Goal: Task Accomplishment & Management: Manage account settings

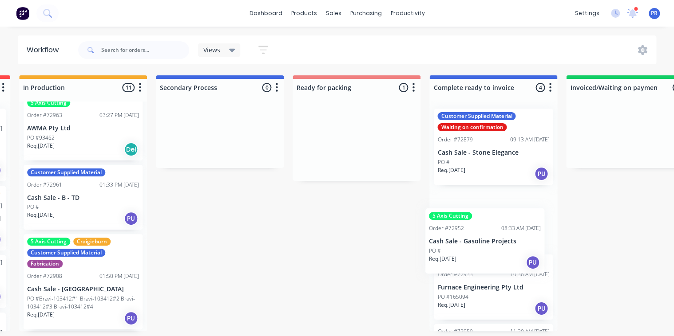
scroll to position [0, 0]
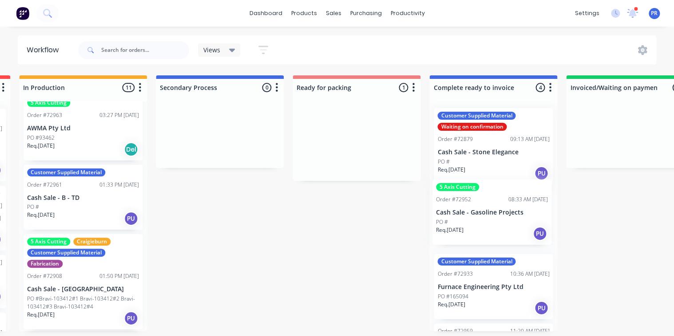
drag, startPoint x: 344, startPoint y: 144, endPoint x: 481, endPoint y: 218, distance: 156.1
click at [480, 218] on div "Submitted 1 Status colour #273444 hex #273444 Save Cancel Summaries Total order…" at bounding box center [387, 203] width 1609 height 256
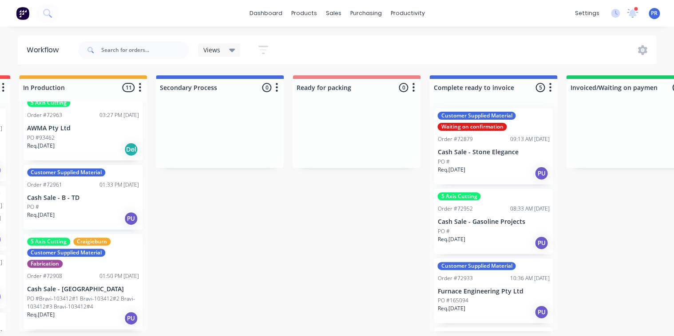
drag, startPoint x: 324, startPoint y: 218, endPoint x: 329, endPoint y: 220, distance: 5.2
click at [325, 218] on div "Submitted 1 Status colour #273444 hex #273444 Save Cancel Summaries Total order…" at bounding box center [387, 203] width 1609 height 256
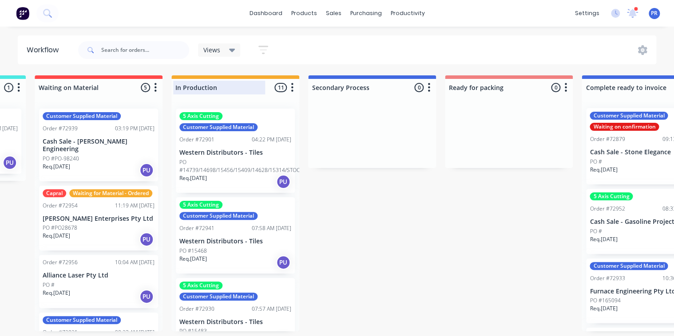
scroll to position [0, 258]
click at [289, 88] on button "button" at bounding box center [292, 88] width 11 height 11
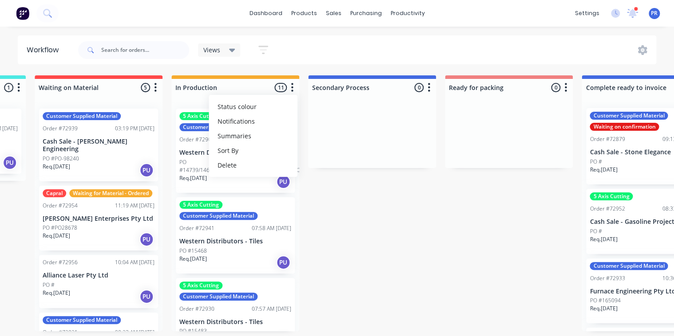
click at [376, 208] on div "Submitted 1 Status colour #273444 hex #273444 Save Cancel Summaries Total order…" at bounding box center [539, 203] width 1609 height 256
click at [286, 89] on div at bounding box center [235, 87] width 128 height 17
click at [288, 92] on div "In Production 11 Status colour #F6AB2F hex #F6AB2F Save Cancel Notifications Em…" at bounding box center [235, 85] width 128 height 21
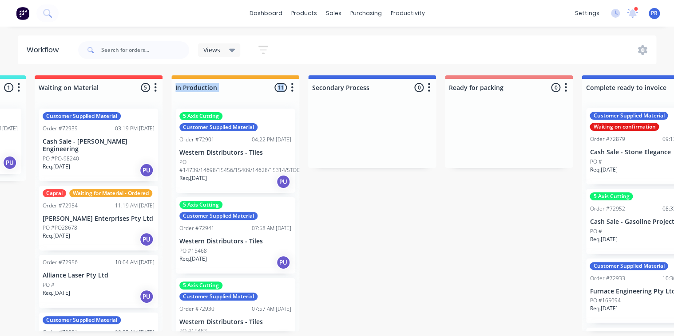
drag, startPoint x: 288, startPoint y: 92, endPoint x: 289, endPoint y: 86, distance: 6.3
click at [288, 86] on button "button" at bounding box center [292, 88] width 11 height 11
click at [272, 153] on button "Sort By" at bounding box center [253, 150] width 89 height 15
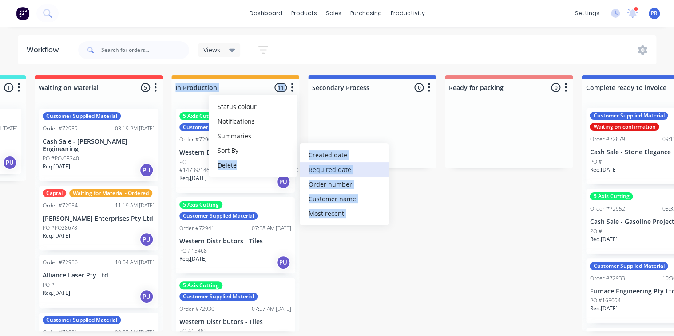
click at [323, 166] on date "Required date" at bounding box center [344, 169] width 89 height 15
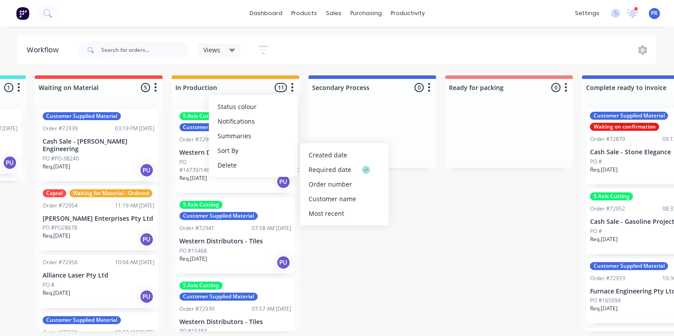
click at [426, 226] on div "Submitted 1 Status colour #273444 hex #273444 Save Cancel Summaries Total order…" at bounding box center [539, 203] width 1609 height 256
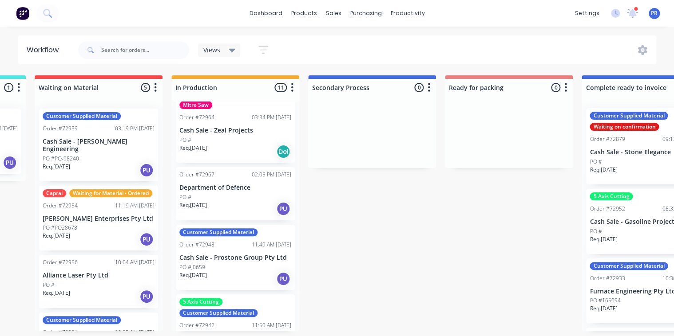
scroll to position [249, 0]
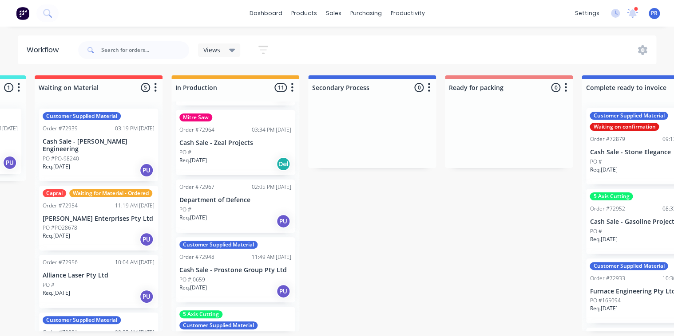
click at [238, 208] on div "PO #" at bounding box center [235, 210] width 112 height 8
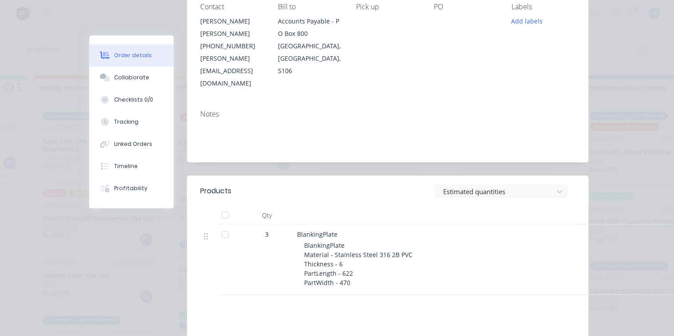
scroll to position [178, 0]
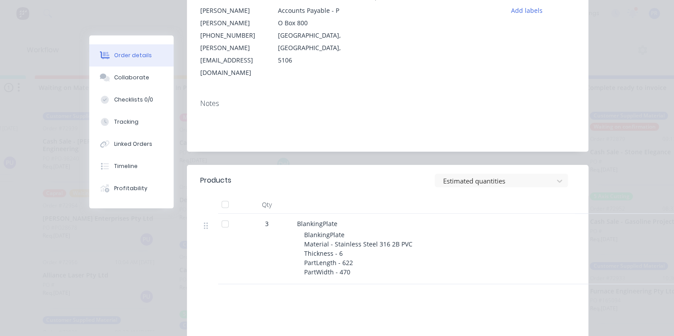
click at [362, 240] on div "BlankingPlate Material - Stainless Steel 316 2B PVC Thickness - 6 PartLength - …" at bounding box center [474, 253] width 341 height 47
click at [359, 254] on div "BlankingPlate BlankingPlate Material - Stainless Steel 316 2B PVC Thickness - 6…" at bounding box center [470, 249] width 355 height 71
drag, startPoint x: 340, startPoint y: 229, endPoint x: 296, endPoint y: 196, distance: 55.2
click at [296, 214] on div "BlankingPlate BlankingPlate Material - Stainless Steel 316 2B PVC Thickness - 6…" at bounding box center [470, 249] width 355 height 71
drag, startPoint x: 296, startPoint y: 196, endPoint x: 410, endPoint y: 205, distance: 114.4
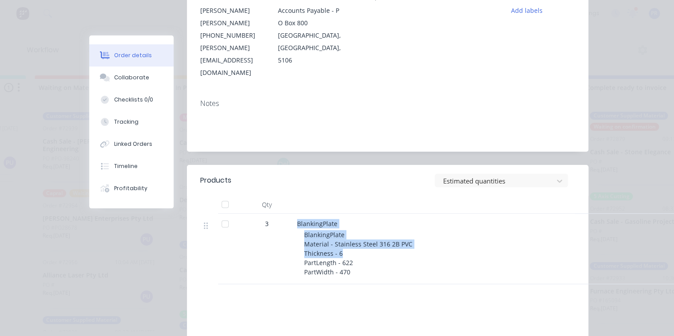
click at [411, 230] on div "BlankingPlate Material - Stainless Steel 316 2B PVC Thickness - 6 PartLength - …" at bounding box center [474, 253] width 341 height 47
click at [359, 230] on div "BlankingPlate Material - Stainless Steel 316 2B PVC Thickness - 6 PartLength - …" at bounding box center [474, 253] width 341 height 47
click at [347, 230] on div "BlankingPlate Material - Stainless Steel 316 2B PVC Thickness - 6 PartLength - …" at bounding box center [474, 253] width 341 height 47
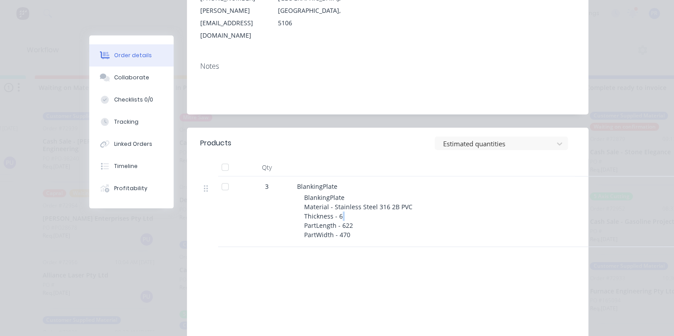
scroll to position [213, 0]
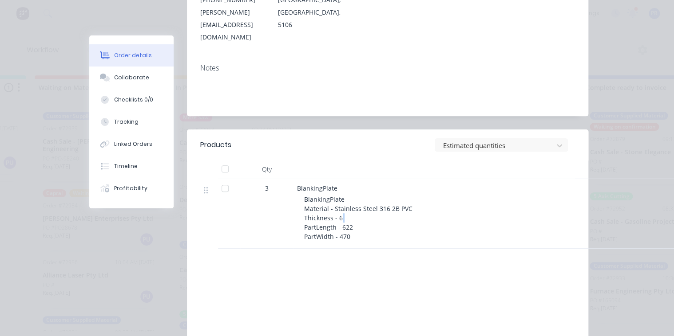
click at [353, 195] on div "BlankingPlate Material - Stainless Steel 316 2B PVC Thickness - 6 PartLength - …" at bounding box center [474, 218] width 341 height 47
click at [346, 195] on div "BlankingPlate Material - Stainless Steel 316 2B PVC Thickness - 6 PartLength - …" at bounding box center [474, 218] width 341 height 47
